Goal: Check status: Check status

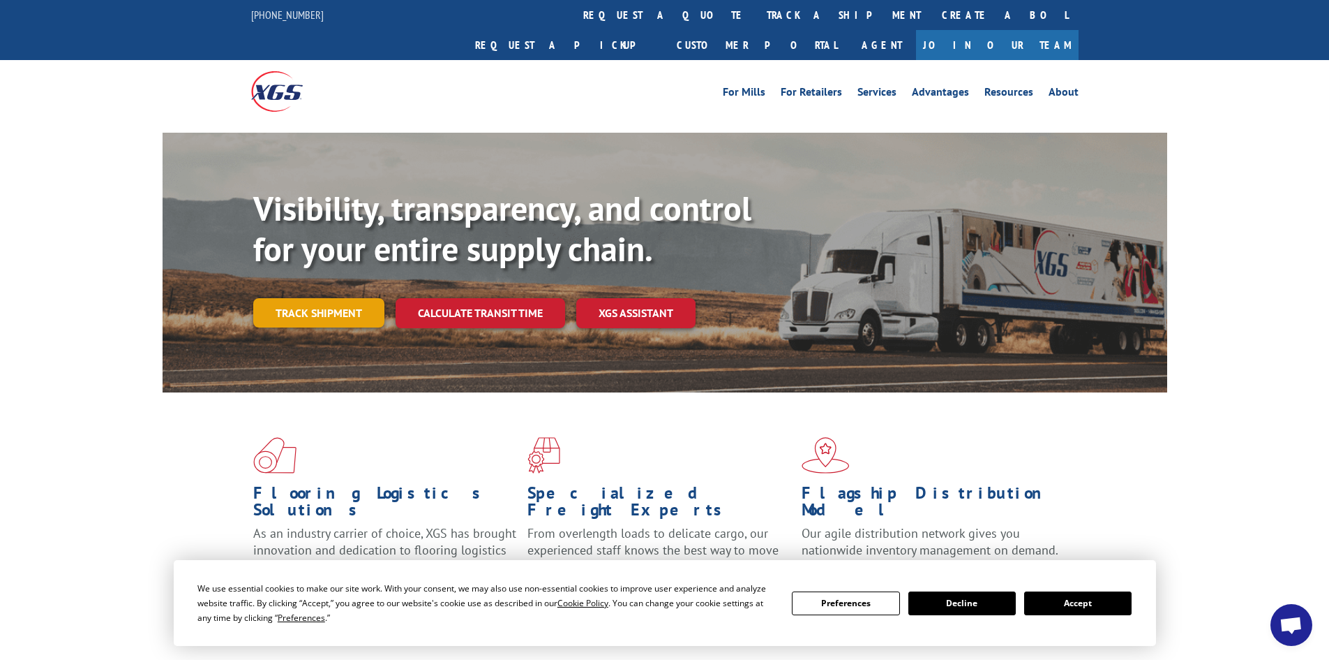
click at [330, 298] on link "Track shipment" at bounding box center [318, 312] width 131 height 29
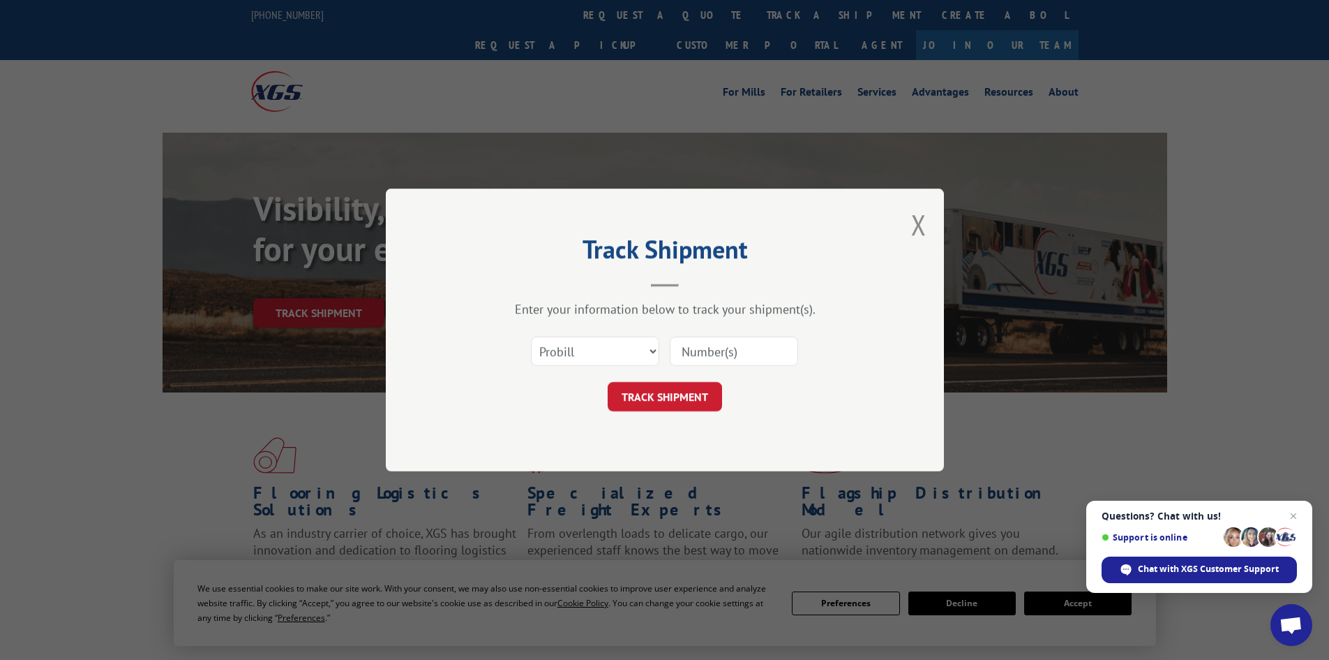
click at [701, 357] on input at bounding box center [734, 350] width 128 height 29
drag, startPoint x: 618, startPoint y: 341, endPoint x: 704, endPoint y: 359, distance: 87.9
click at [618, 341] on select "Select category... Probill BOL PO" at bounding box center [595, 350] width 128 height 29
click at [757, 350] on input at bounding box center [734, 350] width 128 height 29
click at [600, 341] on select "Select category... Probill BOL PO" at bounding box center [595, 350] width 128 height 29
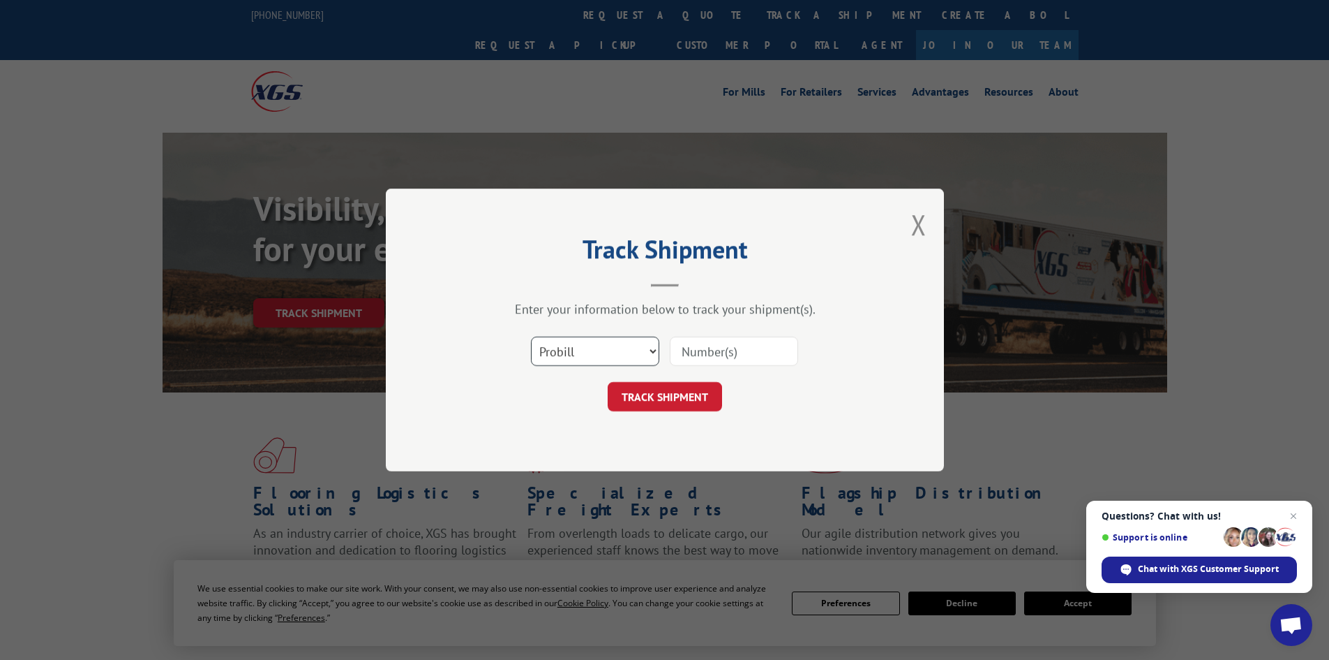
select select "po"
click at [531, 336] on select "Select category... Probill BOL PO" at bounding box center [595, 350] width 128 height 29
click at [718, 352] on input at bounding box center [734, 350] width 128 height 29
type input "254838"
click button "TRACK SHIPMENT" at bounding box center [665, 396] width 114 height 29
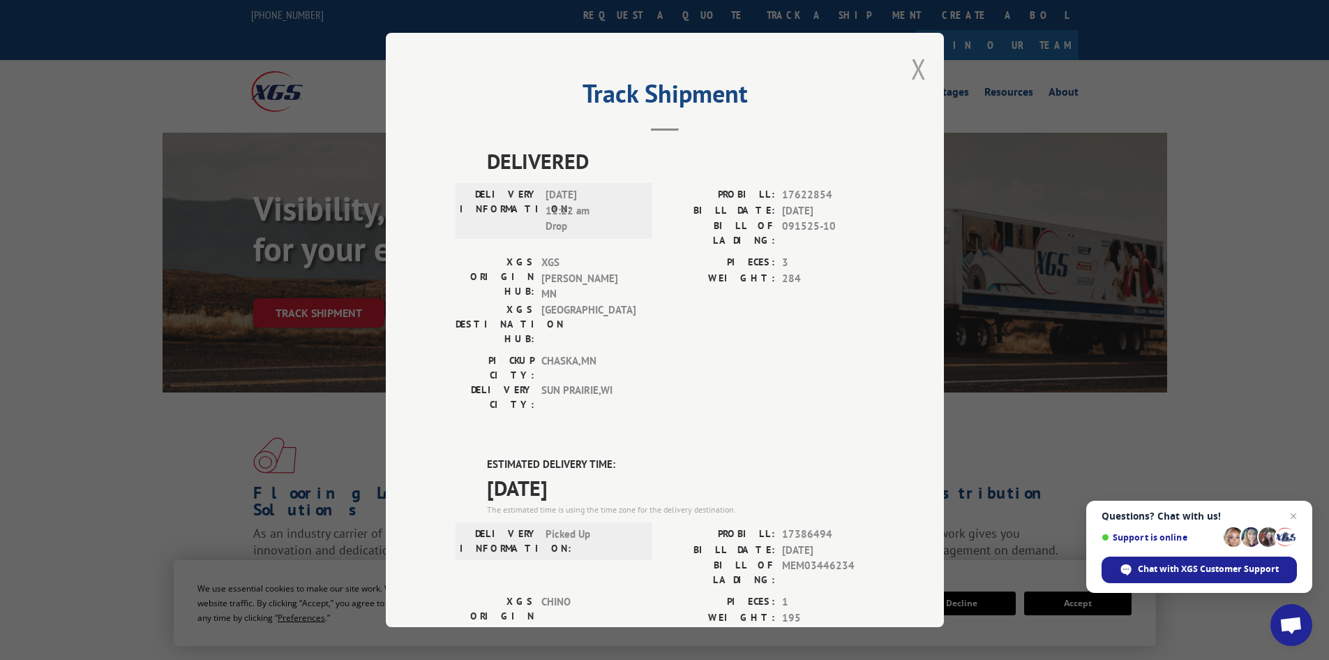
click at [913, 63] on button "Close modal" at bounding box center [918, 68] width 15 height 37
